Goal: Navigation & Orientation: Find specific page/section

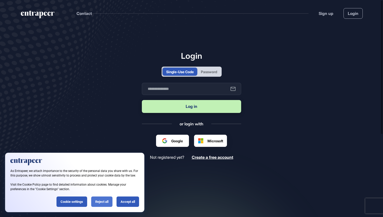
click at [106, 201] on div "Reject all" at bounding box center [101, 202] width 21 height 10
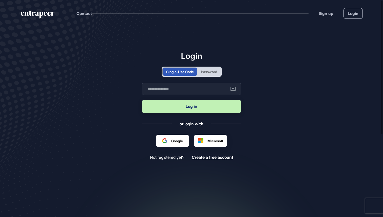
click at [206, 70] on div "Password" at bounding box center [209, 71] width 16 height 5
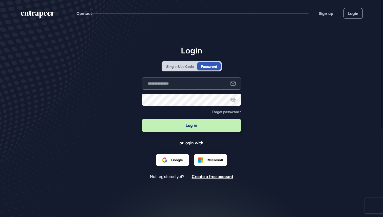
click at [197, 83] on input "text" at bounding box center [191, 83] width 99 height 12
type input "**********"
click at [218, 129] on button "Log in" at bounding box center [191, 125] width 99 height 13
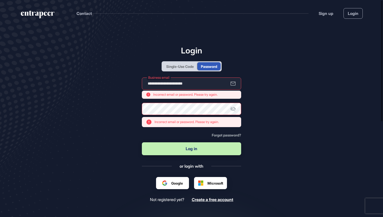
click at [235, 110] on icon at bounding box center [233, 109] width 6 height 6
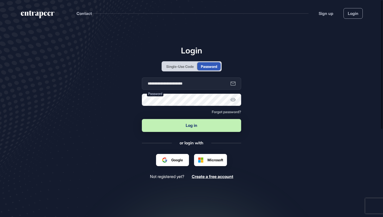
click at [152, 124] on button "Log in" at bounding box center [191, 125] width 99 height 13
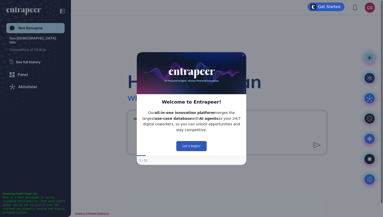
click at [242, 55] on img at bounding box center [191, 73] width 109 height 42
drag, startPoint x: 243, startPoint y: 55, endPoint x: 382, endPoint y: 109, distance: 149.9
click at [243, 55] on icon "Close Preview" at bounding box center [243, 55] width 2 height 2
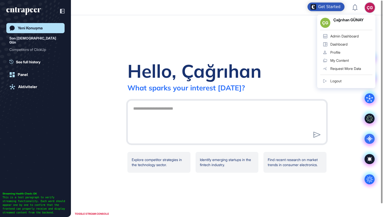
click at [346, 34] on link "Admin Dashboard" at bounding box center [346, 36] width 52 height 8
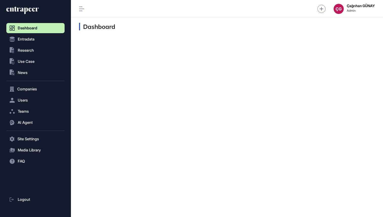
scroll to position [0, 0]
click at [19, 11] on icon at bounding box center [22, 10] width 32 height 8
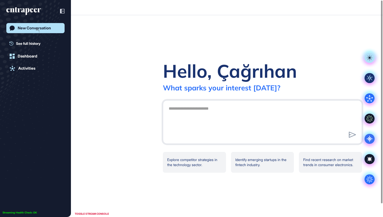
scroll to position [0, 0]
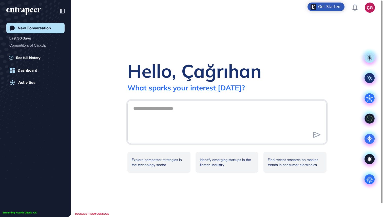
click at [329, 7] on div "Get Started" at bounding box center [329, 6] width 22 height 5
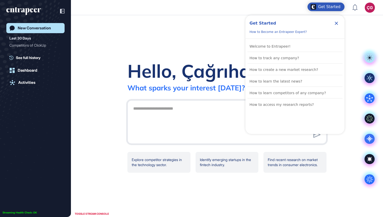
click at [336, 22] on icon "Close Checklist" at bounding box center [336, 23] width 6 height 6
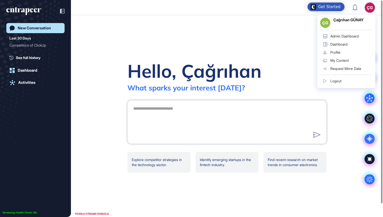
click at [355, 78] on link "Logout" at bounding box center [346, 81] width 52 height 8
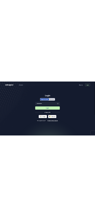
scroll to position [0, 0]
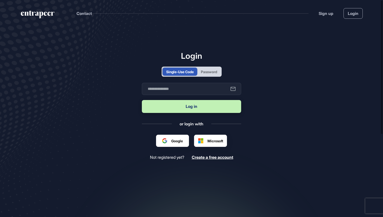
click at [210, 75] on div "Password" at bounding box center [208, 72] width 23 height 8
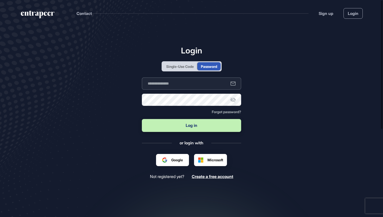
click at [205, 83] on input "text" at bounding box center [191, 83] width 99 height 12
type input "**********"
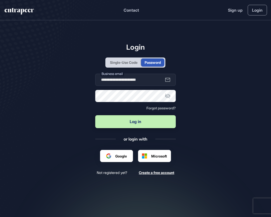
scroll to position [217, 271]
click at [169, 125] on button "Log in" at bounding box center [135, 121] width 81 height 13
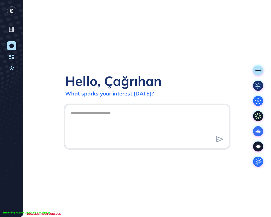
scroll to position [0, 0]
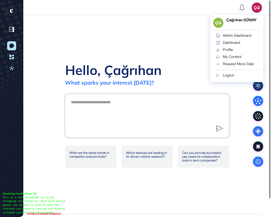
click at [226, 78] on link "Logout" at bounding box center [236, 75] width 47 height 7
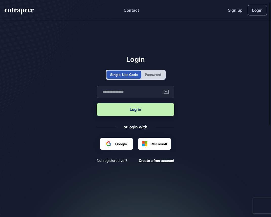
scroll to position [3, 0]
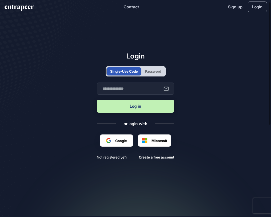
click at [148, 65] on div "Login Single-Use Code Password Business email Log in or login with Google Micro…" at bounding box center [135, 106] width 77 height 108
click at [152, 73] on div "Password" at bounding box center [153, 71] width 16 height 5
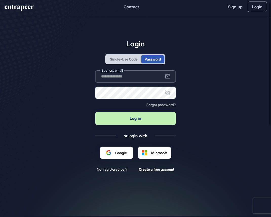
click at [143, 79] on input "text" at bounding box center [135, 76] width 81 height 12
type input "**********"
click at [147, 119] on button "Log in" at bounding box center [135, 118] width 81 height 13
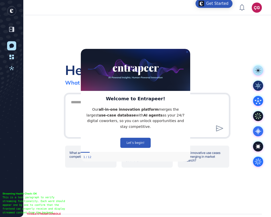
click at [186, 51] on icon "Close Preview" at bounding box center [187, 52] width 2 height 2
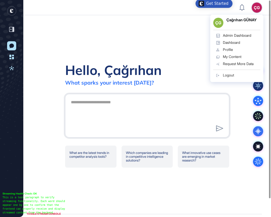
click at [233, 77] on link "Logout" at bounding box center [236, 75] width 47 height 7
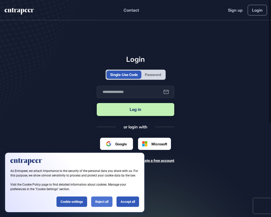
click at [101, 202] on div "Reject all" at bounding box center [101, 202] width 21 height 10
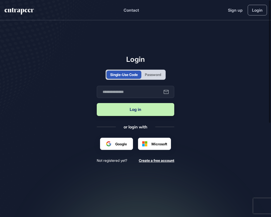
click at [161, 75] on div "Password" at bounding box center [153, 74] width 16 height 5
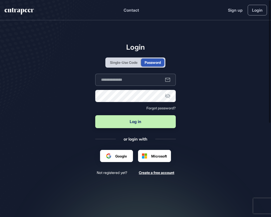
click at [154, 80] on input "text" at bounding box center [135, 80] width 81 height 12
type input "**********"
click at [136, 121] on button "Log in" at bounding box center [135, 121] width 81 height 13
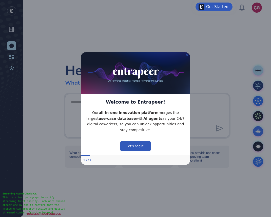
click at [186, 54] on icon "Close Preview" at bounding box center [187, 55] width 2 height 2
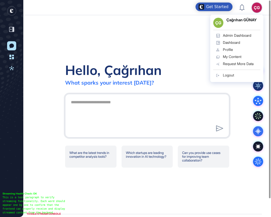
click at [256, 8] on div "ÇG ÇG Çağrıhan GÜNAY Admin Dashboard Dashboard Profile My Content Request More …" at bounding box center [257, 8] width 10 height 10
click at [238, 75] on link "Logout" at bounding box center [236, 75] width 47 height 7
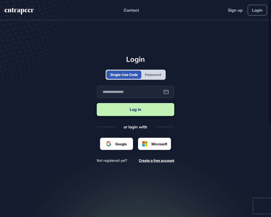
click at [153, 74] on div "Password" at bounding box center [153, 74] width 16 height 5
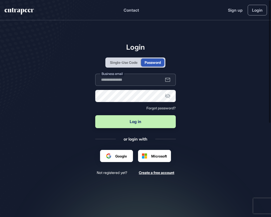
click at [149, 83] on input "text" at bounding box center [135, 80] width 81 height 12
type input "**********"
click at [161, 122] on button "Log in" at bounding box center [135, 121] width 81 height 13
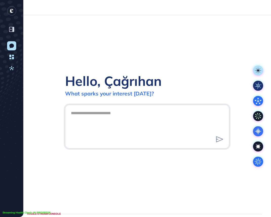
scroll to position [0, 0]
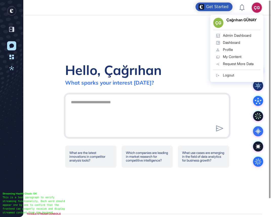
click at [255, 10] on div "ÇG" at bounding box center [257, 8] width 10 height 10
click at [232, 75] on div "Logout" at bounding box center [228, 75] width 11 height 4
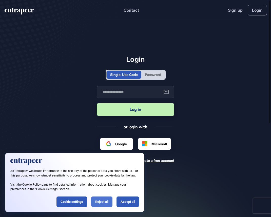
click at [101, 204] on div "Reject all" at bounding box center [101, 202] width 21 height 10
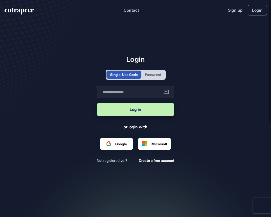
click at [156, 74] on div "Password" at bounding box center [153, 74] width 16 height 5
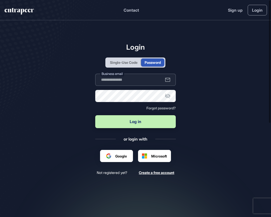
click at [142, 80] on input "text" at bounding box center [135, 80] width 81 height 12
type input "**********"
click at [163, 122] on button "Log in" at bounding box center [135, 121] width 81 height 13
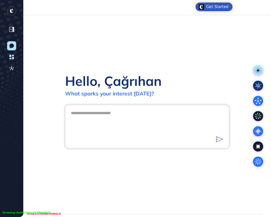
scroll to position [0, 0]
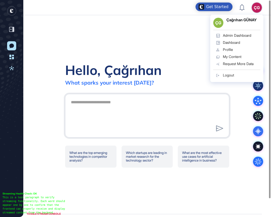
click at [255, 10] on div "ÇG" at bounding box center [257, 8] width 10 height 10
click at [233, 77] on div "Logout" at bounding box center [228, 75] width 11 height 4
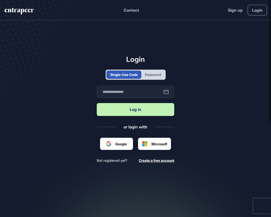
click at [154, 75] on div "Password" at bounding box center [153, 74] width 16 height 5
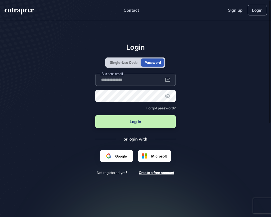
click at [144, 80] on input "text" at bounding box center [135, 80] width 81 height 12
click at [134, 81] on input "text" at bounding box center [135, 80] width 81 height 12
type input "**********"
click at [154, 123] on button "Log in" at bounding box center [135, 121] width 81 height 13
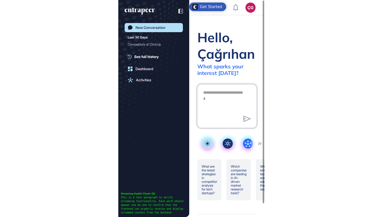
scroll to position [217, 383]
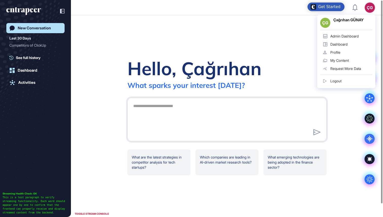
click at [271, 7] on div "ÇG" at bounding box center [370, 8] width 10 height 10
click at [271, 83] on link "Logout" at bounding box center [346, 81] width 52 height 8
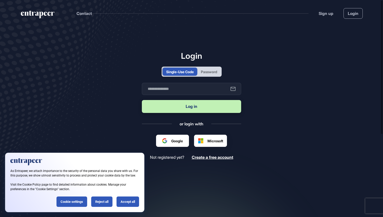
scroll to position [0, 0]
click at [209, 70] on div "Password" at bounding box center [209, 71] width 16 height 5
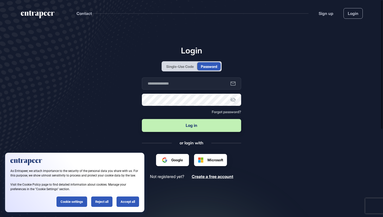
scroll to position [0, 0]
click at [201, 84] on input "text" at bounding box center [191, 83] width 99 height 12
type input "**********"
click at [204, 124] on button "Log in" at bounding box center [191, 125] width 99 height 13
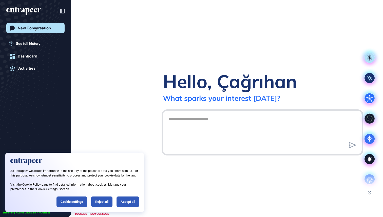
scroll to position [0, 0]
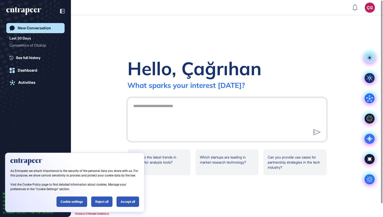
click at [35, 10] on icon "entrapeer-logo" at bounding box center [23, 11] width 35 height 8
click at [41, 57] on span "See full history" at bounding box center [28, 57] width 25 height 5
click at [34, 69] on div "New Conversation Last 30 Days Competitors of ClickUp See full history Dashboard…" at bounding box center [35, 113] width 58 height 181
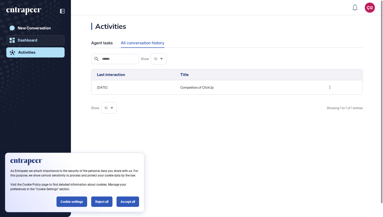
click at [31, 42] on div "Dashboard" at bounding box center [28, 40] width 20 height 5
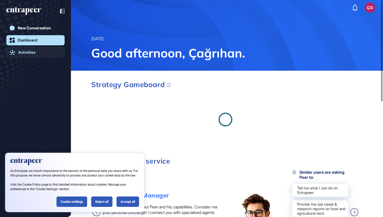
click at [35, 52] on div "Activities" at bounding box center [26, 52] width 17 height 5
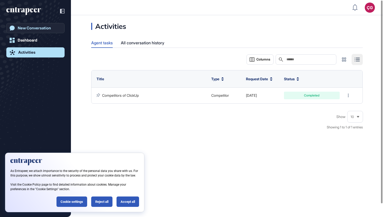
click at [34, 24] on link "New Conversation" at bounding box center [35, 28] width 58 height 10
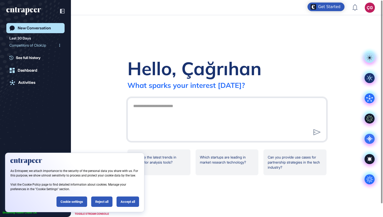
click at [35, 44] on div "Competitors of ClickUp" at bounding box center [33, 45] width 48 height 8
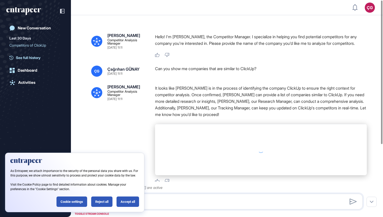
click at [31, 56] on span "See full history" at bounding box center [28, 57] width 25 height 5
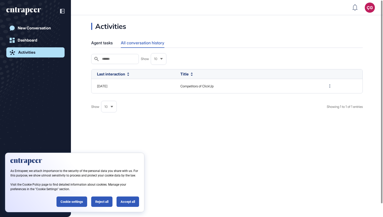
click at [33, 55] on link "Activities" at bounding box center [35, 52] width 58 height 10
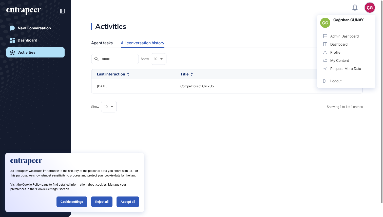
click at [350, 33] on link "Admin Dashboard" at bounding box center [346, 36] width 52 height 8
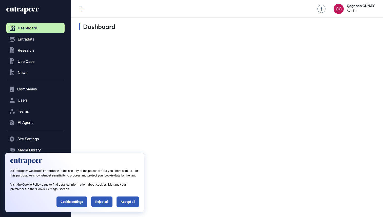
scroll to position [0, 0]
click at [32, 84] on button "Entradata" at bounding box center [35, 89] width 58 height 10
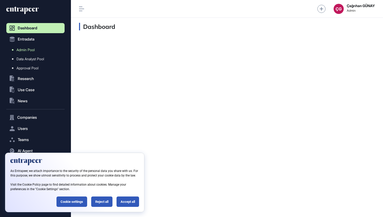
click at [32, 50] on span "Admin Pool" at bounding box center [25, 50] width 18 height 4
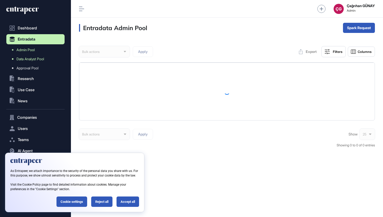
click at [32, 58] on span "Data Analyst Pool" at bounding box center [30, 59] width 28 height 4
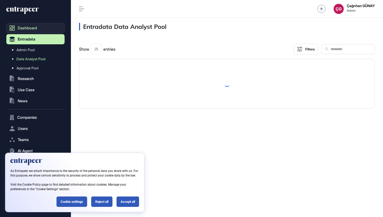
click at [27, 29] on span "Dashboard" at bounding box center [27, 28] width 19 height 4
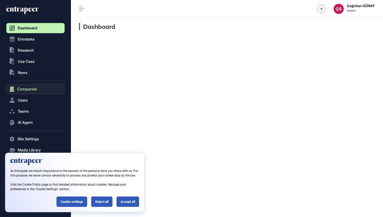
click at [32, 90] on span "Companies" at bounding box center [27, 89] width 20 height 4
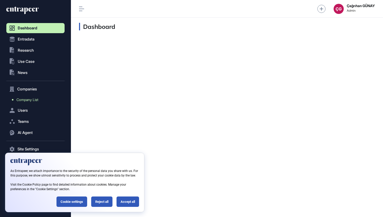
click at [30, 99] on span "Company List" at bounding box center [27, 100] width 22 height 4
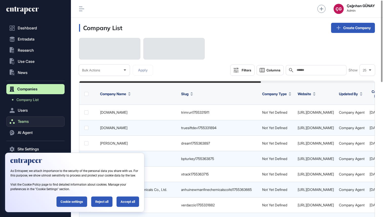
scroll to position [3, 0]
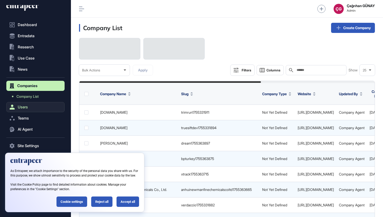
click at [23, 110] on button "Users" at bounding box center [35, 107] width 58 height 10
click at [29, 119] on span "Teams" at bounding box center [23, 118] width 11 height 4
click at [33, 121] on link "Team List" at bounding box center [37, 118] width 56 height 9
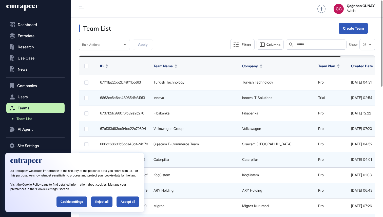
click at [36, 7] on icon at bounding box center [26, 5] width 25 height 5
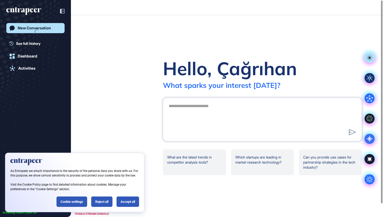
scroll to position [0, 0]
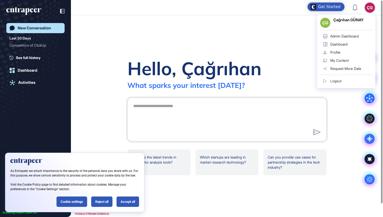
click at [356, 34] on div "Admin Dashboard" at bounding box center [344, 36] width 28 height 4
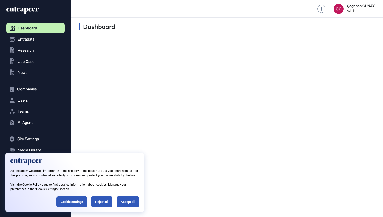
scroll to position [0, 0]
click at [29, 8] on icon at bounding box center [22, 10] width 32 height 8
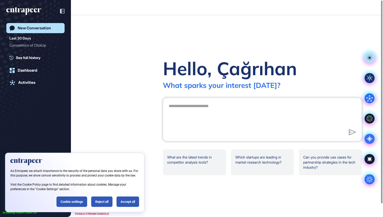
scroll to position [0, 0]
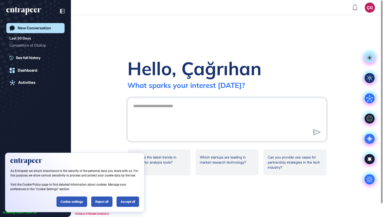
click at [370, 11] on div "ÇG" at bounding box center [370, 8] width 10 height 10
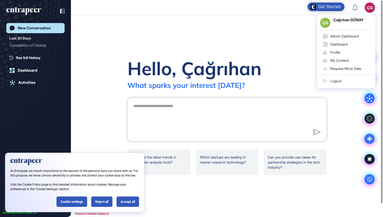
click at [351, 49] on link "Profile" at bounding box center [346, 52] width 52 height 8
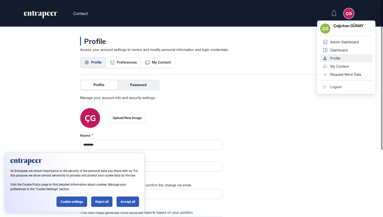
click at [348, 13] on div "ÇG" at bounding box center [349, 13] width 10 height 10
click at [347, 41] on div "Admin Dashboard" at bounding box center [344, 42] width 28 height 4
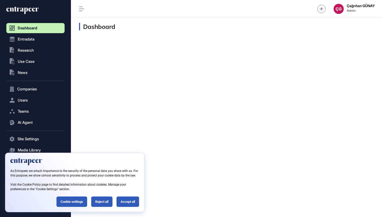
scroll to position [0, 0]
click at [340, 10] on div "ÇG" at bounding box center [339, 9] width 10 height 10
click at [32, 9] on icon at bounding box center [20, 10] width 29 height 4
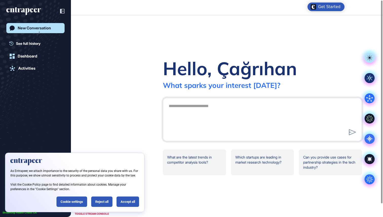
scroll to position [0, 0]
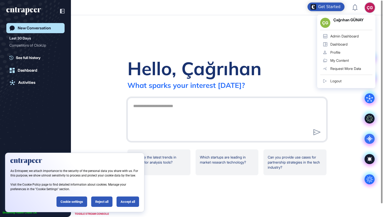
click at [347, 79] on link "Logout" at bounding box center [346, 81] width 52 height 8
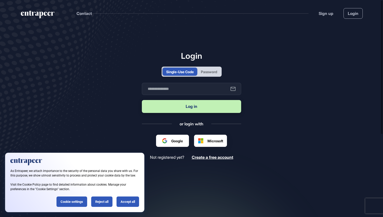
click at [212, 71] on div "Password" at bounding box center [209, 71] width 16 height 5
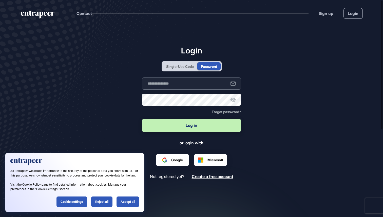
click at [205, 81] on input "text" at bounding box center [191, 83] width 99 height 12
type input "**********"
click at [200, 124] on button "Log in" at bounding box center [191, 125] width 99 height 13
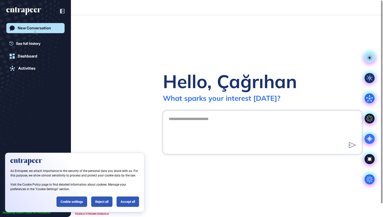
scroll to position [0, 0]
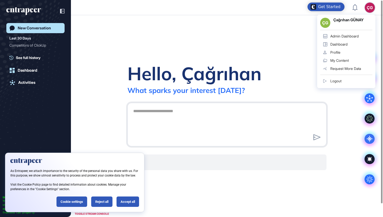
click at [356, 83] on link "Logout" at bounding box center [346, 81] width 52 height 8
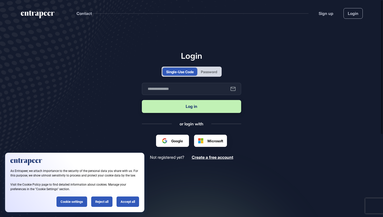
click at [212, 71] on div "Password" at bounding box center [209, 71] width 16 height 5
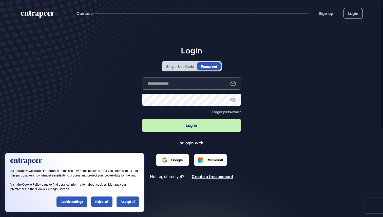
click at [207, 80] on input "text" at bounding box center [191, 83] width 99 height 12
type input "**********"
click at [199, 125] on button "Log in" at bounding box center [191, 125] width 99 height 13
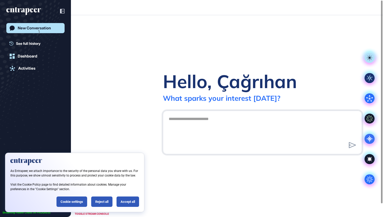
scroll to position [0, 0]
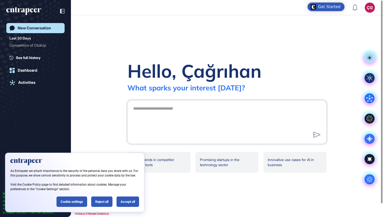
click at [21, 8] on icon "entrapeer-logo" at bounding box center [23, 11] width 35 height 8
click at [24, 11] on icon "entrapeer-logo" at bounding box center [21, 10] width 31 height 4
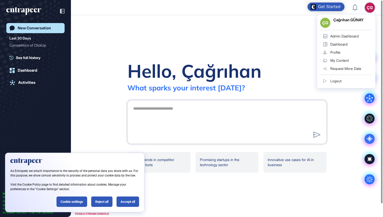
click at [356, 35] on div "Admin Dashboard" at bounding box center [344, 36] width 28 height 4
click at [353, 36] on div "Admin Dashboard" at bounding box center [344, 36] width 28 height 4
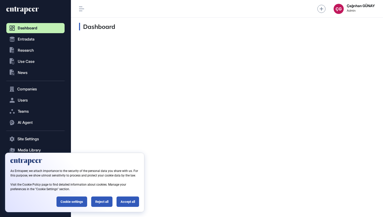
scroll to position [0, 0]
click at [30, 52] on span "Research" at bounding box center [26, 50] width 16 height 4
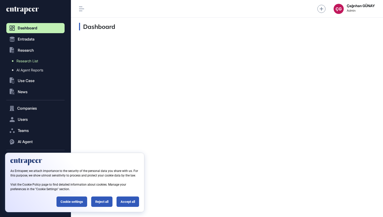
click at [33, 62] on span "Research List" at bounding box center [27, 61] width 22 height 4
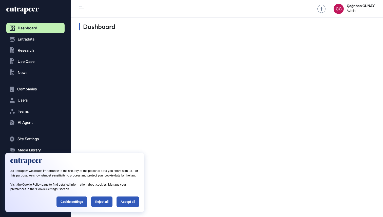
scroll to position [0, 0]
click at [344, 7] on div "ÇG Çağrıhan GÜNAY Admin" at bounding box center [354, 9] width 41 height 10
click at [336, 9] on div "ÇG" at bounding box center [339, 9] width 10 height 10
click at [342, 30] on span "Logout" at bounding box center [338, 32] width 11 height 4
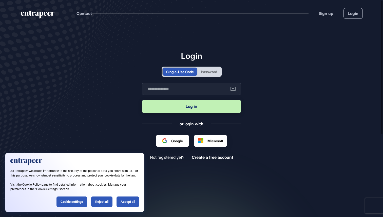
click at [212, 70] on div "Password" at bounding box center [209, 71] width 16 height 5
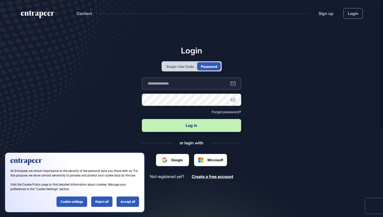
click at [206, 78] on input "text" at bounding box center [191, 83] width 99 height 12
type input "**********"
click at [193, 121] on button "Log in" at bounding box center [191, 125] width 99 height 13
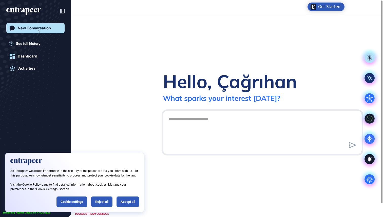
scroll to position [0, 0]
